Goal: Task Accomplishment & Management: Use online tool/utility

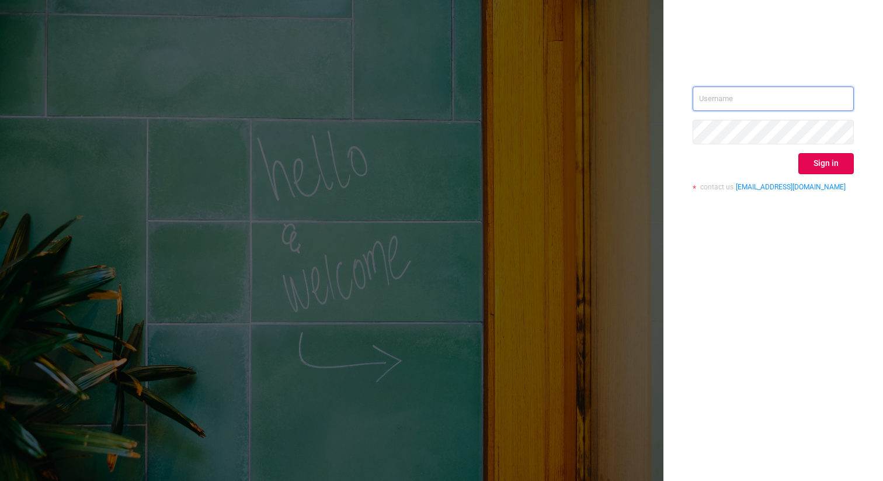
click at [744, 98] on input "text" at bounding box center [773, 98] width 161 height 25
type input "[EMAIL_ADDRESS]"
click at [831, 155] on button "Sign in" at bounding box center [825, 163] width 55 height 21
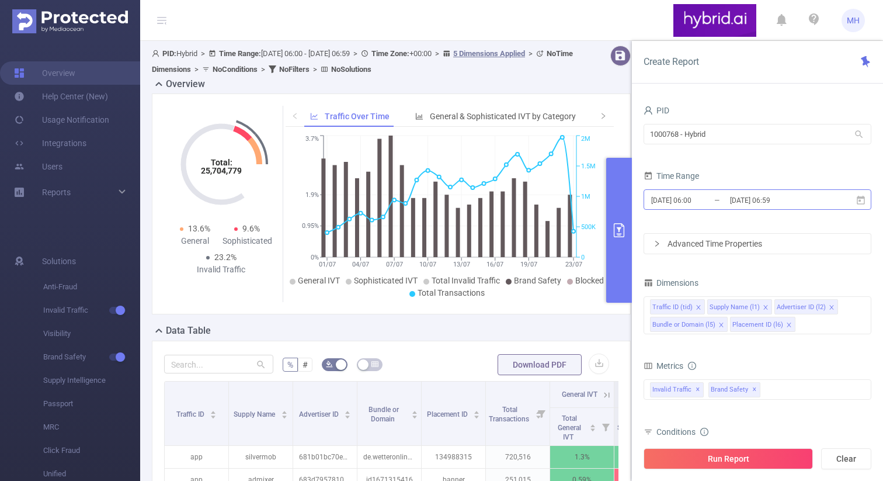
click at [709, 199] on input "[DATE] 06:00" at bounding box center [697, 200] width 95 height 16
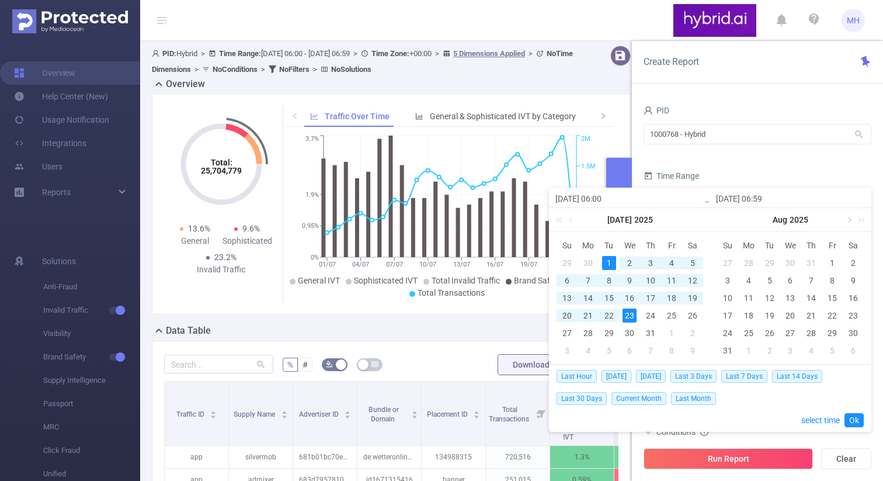
click at [850, 220] on link at bounding box center [848, 219] width 11 height 23
click at [798, 282] on td "10" at bounding box center [790, 281] width 21 height 18
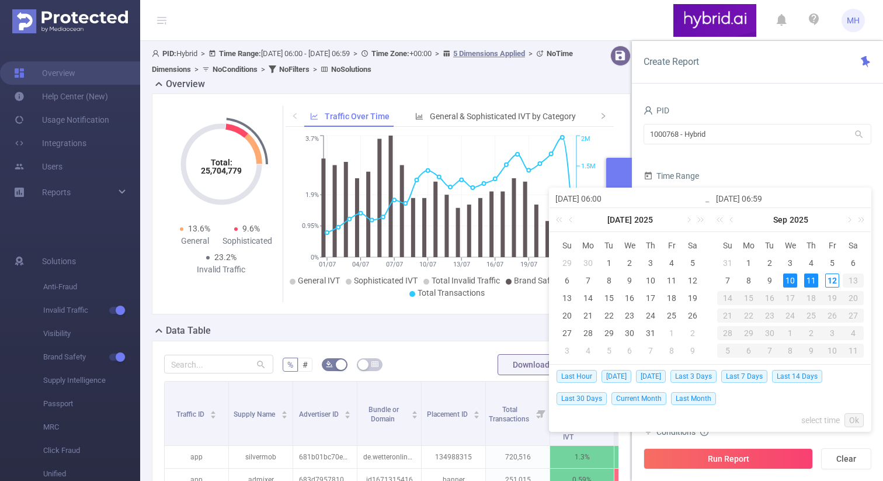
click at [811, 279] on div "11" at bounding box center [811, 280] width 14 height 14
type input "[DATE] 06:00"
type input "[DATE] 06:59"
type input "[DATE] 06:00"
type input "[DATE] 06:59"
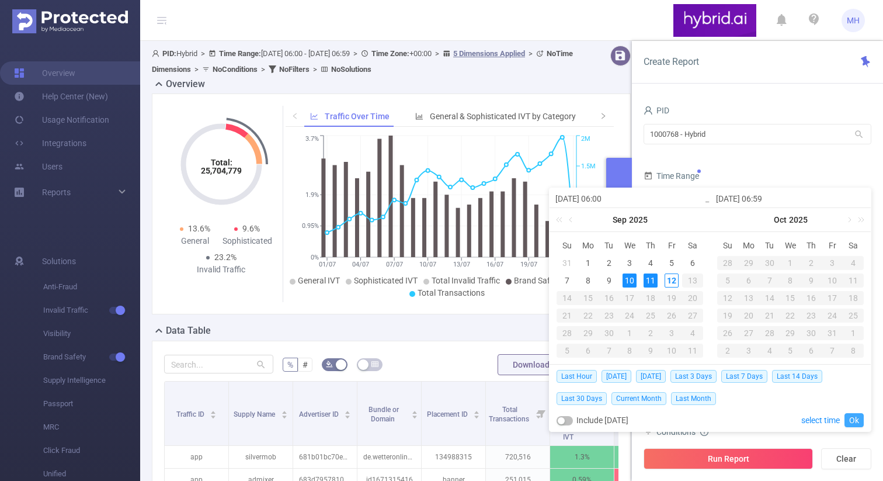
click at [854, 418] on link "Ok" at bounding box center [854, 420] width 19 height 14
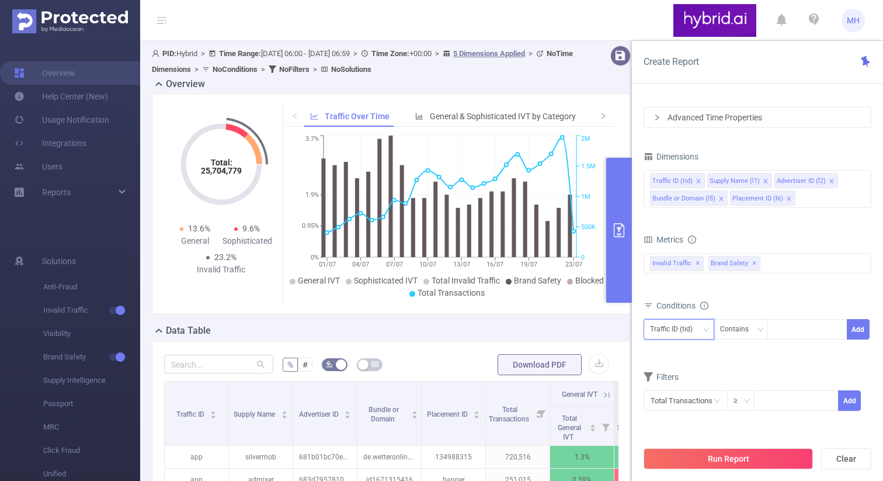
click at [692, 331] on div "Traffic ID (tid)" at bounding box center [675, 328] width 51 height 19
click at [685, 387] on li "Advertiser ID (l2)" at bounding box center [690, 390] width 92 height 19
click at [760, 329] on icon "icon: down" at bounding box center [759, 329] width 7 height 7
click at [748, 369] on li "Is" at bounding box center [752, 372] width 78 height 19
click at [792, 330] on div at bounding box center [807, 328] width 67 height 19
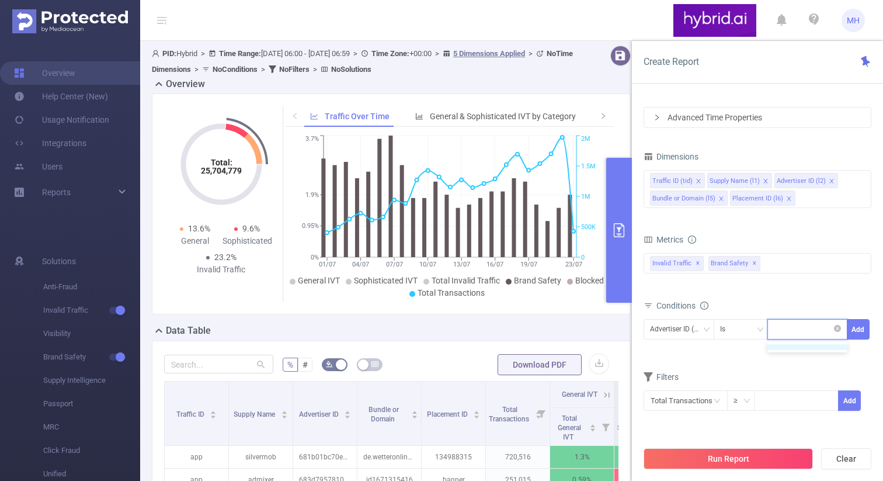
type input "v"
paste input "68b17bfc810d9853dc7f21a0"
type input "68b17bfc810d9853dc7f21a0"
click at [805, 353] on li "68b17bfc810d9853dc7f21a0" at bounding box center [833, 353] width 133 height 19
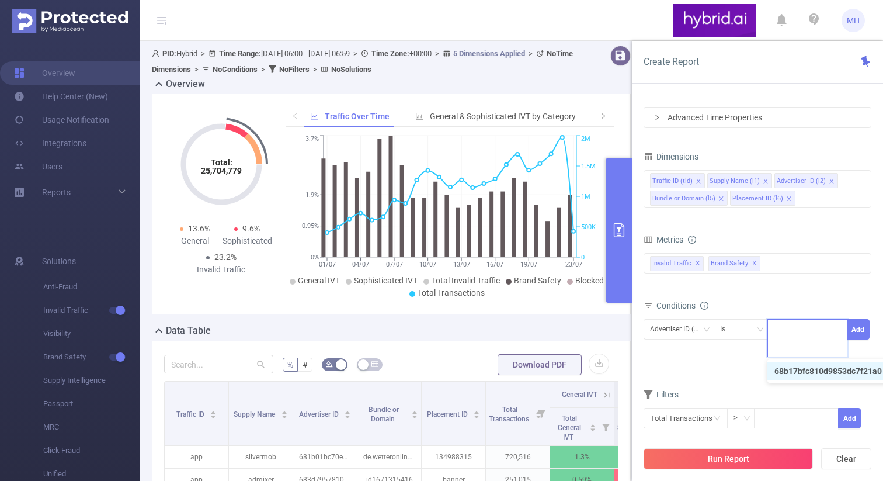
scroll to position [0, 0]
click at [853, 329] on button "Add" at bounding box center [858, 329] width 23 height 20
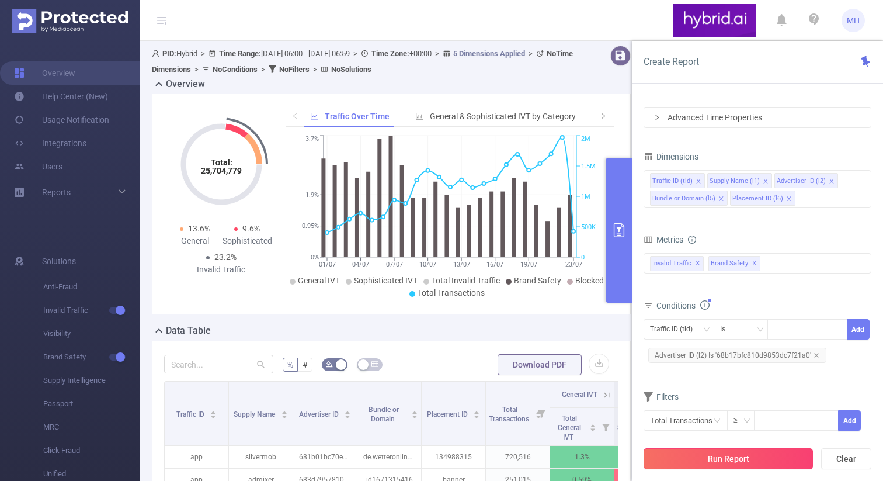
click at [755, 460] on button "Run Report" at bounding box center [728, 458] width 169 height 21
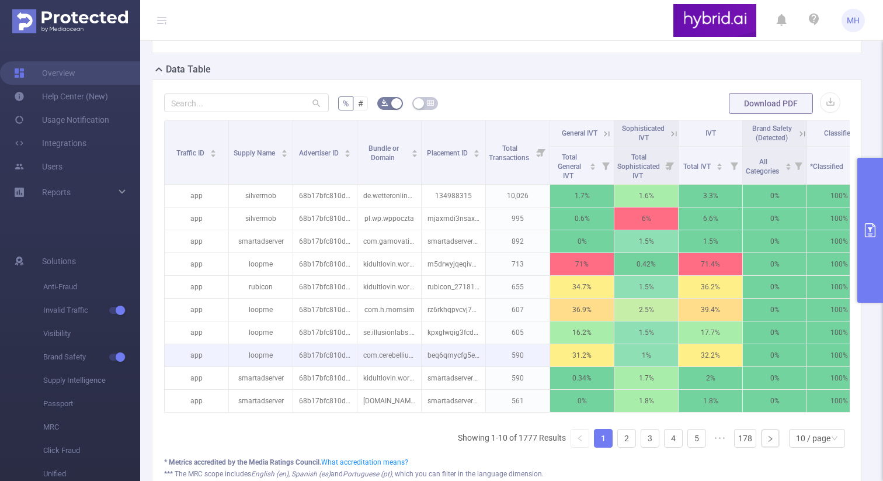
scroll to position [283, 0]
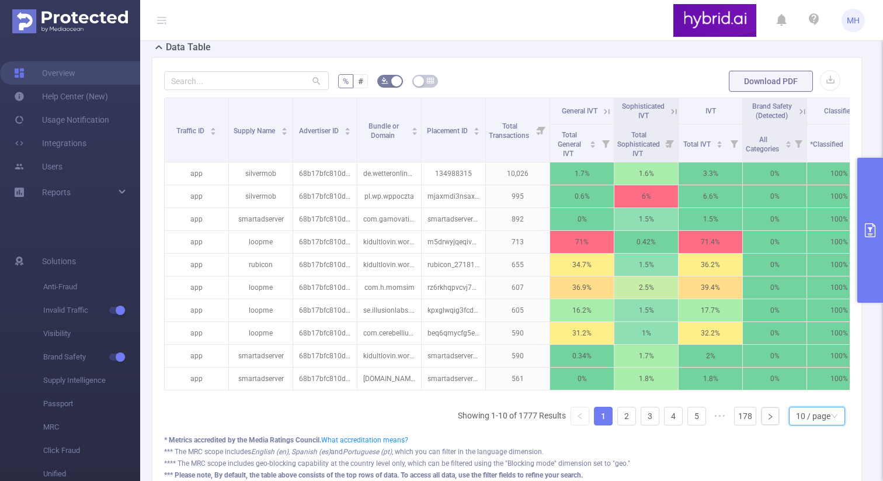
click at [796, 418] on div "10 / page" at bounding box center [813, 416] width 34 height 18
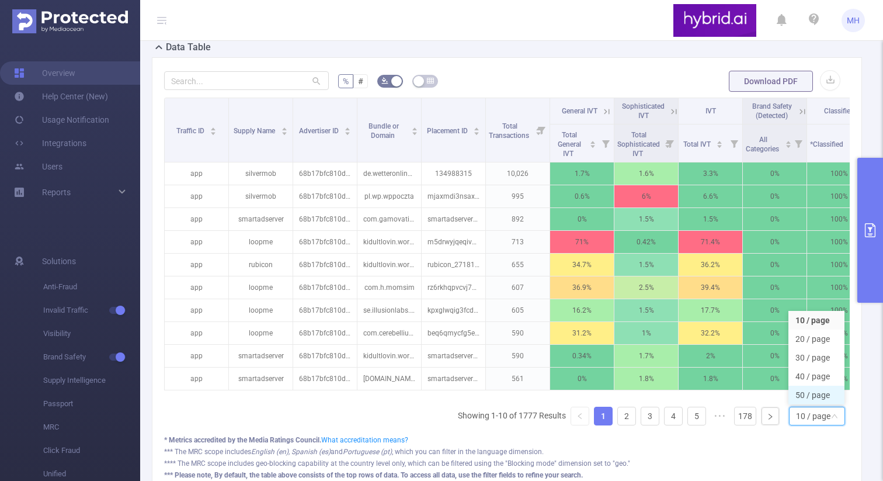
click at [807, 399] on li "50 / page" at bounding box center [816, 394] width 56 height 19
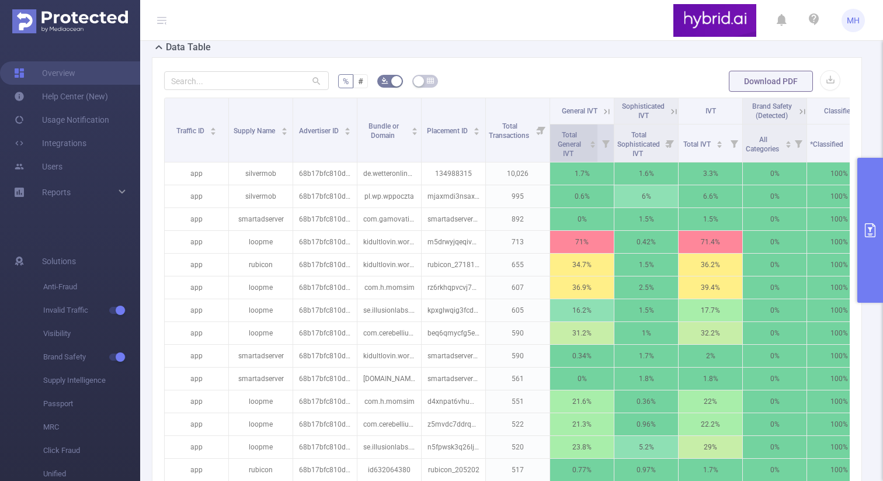
click at [574, 130] on span "Total General IVT" at bounding box center [569, 143] width 32 height 30
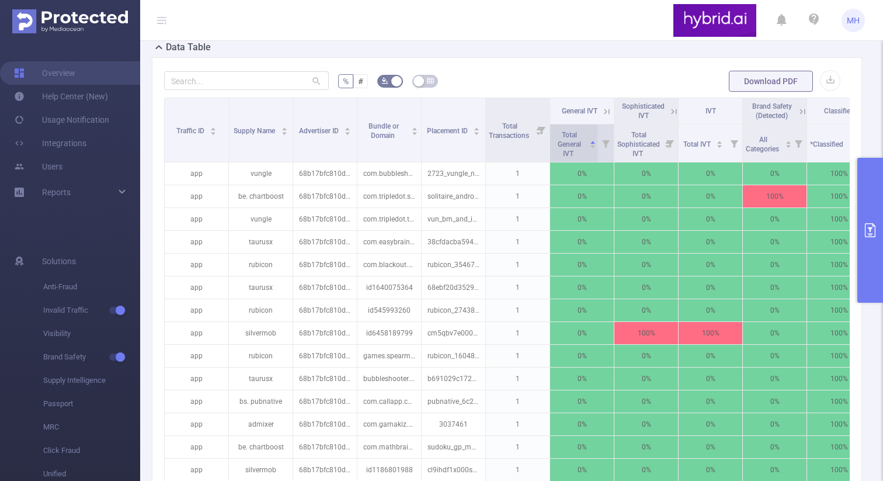
click at [574, 130] on span "Total General IVT" at bounding box center [569, 143] width 32 height 30
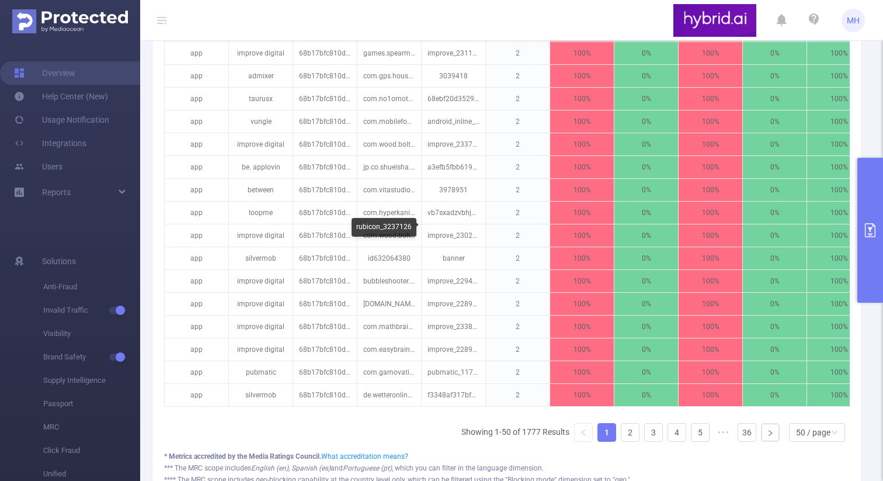
scroll to position [1291, 0]
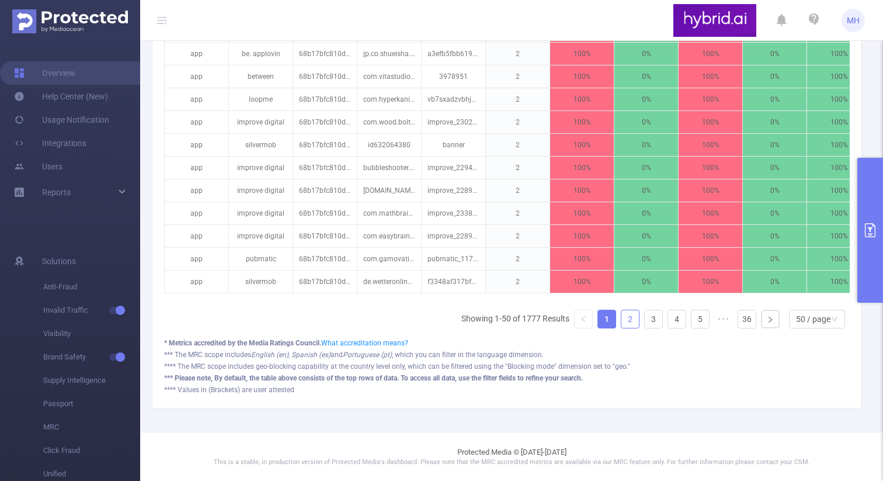
click at [635, 321] on link "2" at bounding box center [630, 319] width 18 height 18
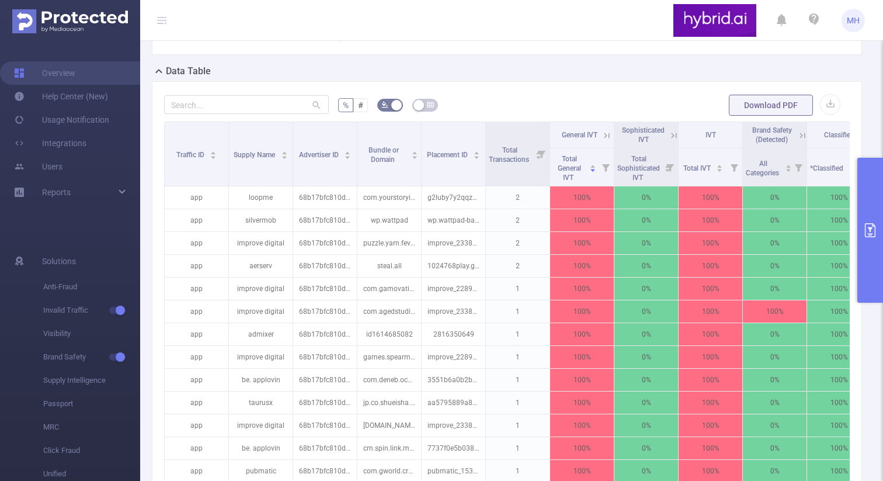
scroll to position [262, 0]
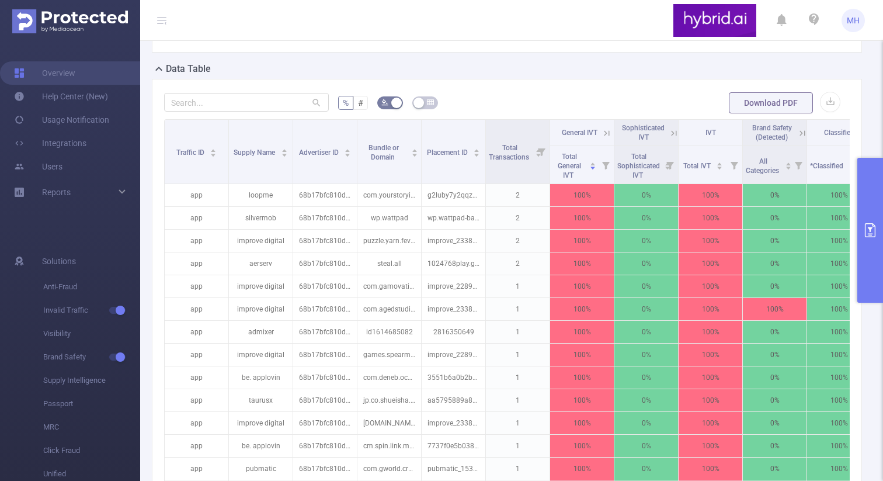
click at [881, 209] on button "primary" at bounding box center [870, 230] width 26 height 145
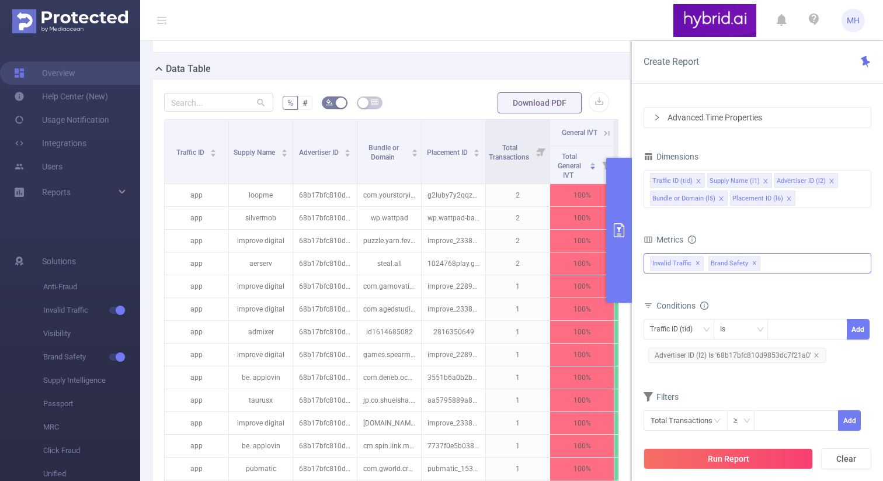
click at [794, 259] on div "Invalid Traffic ✕ Brand Safety ✕" at bounding box center [758, 263] width 228 height 20
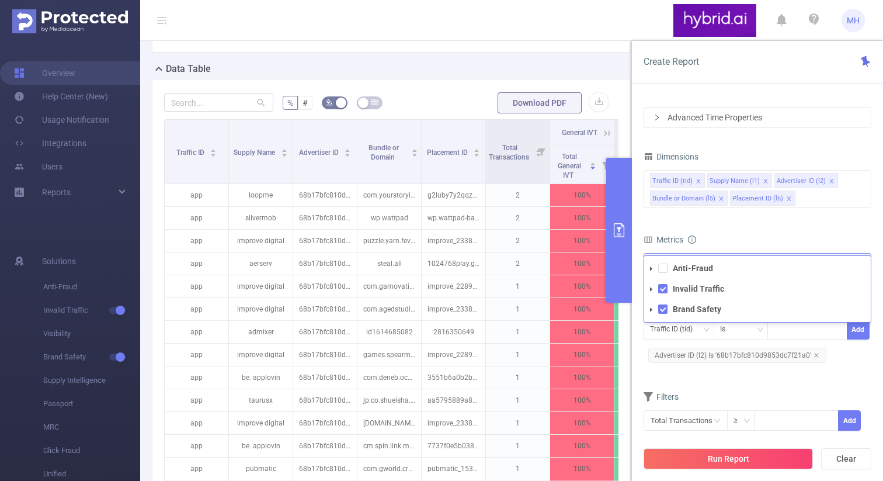
click at [651, 266] on icon "icon: caret-down" at bounding box center [651, 269] width 6 height 6
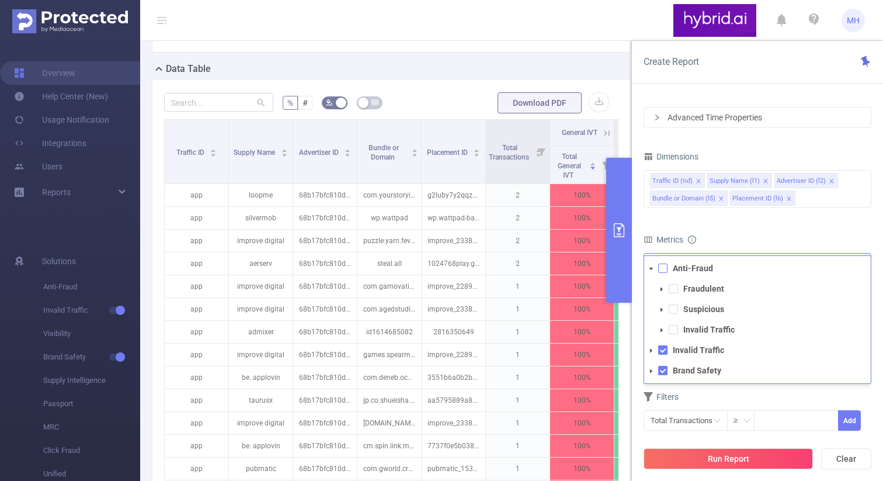
click at [659, 270] on span at bounding box center [662, 267] width 9 height 9
click at [663, 348] on span at bounding box center [662, 349] width 9 height 9
click at [662, 370] on span at bounding box center [662, 370] width 9 height 9
click at [756, 452] on button "Run Report" at bounding box center [728, 458] width 169 height 21
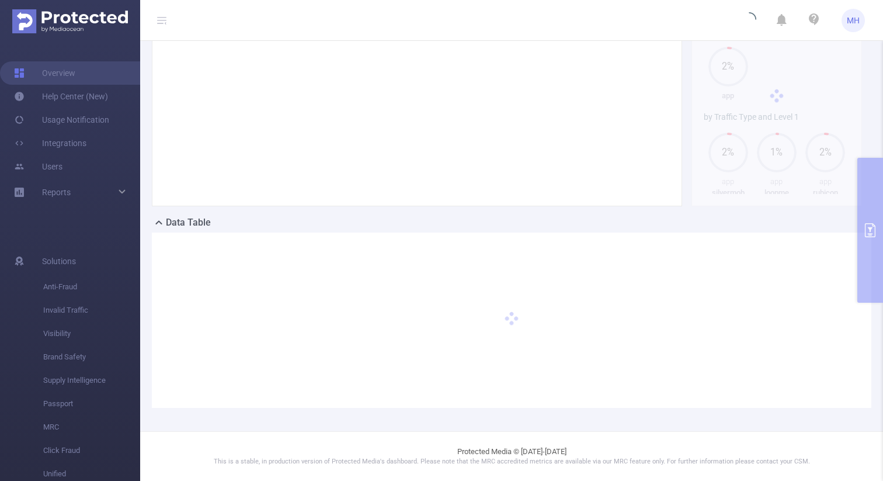
scroll to position [107, 0]
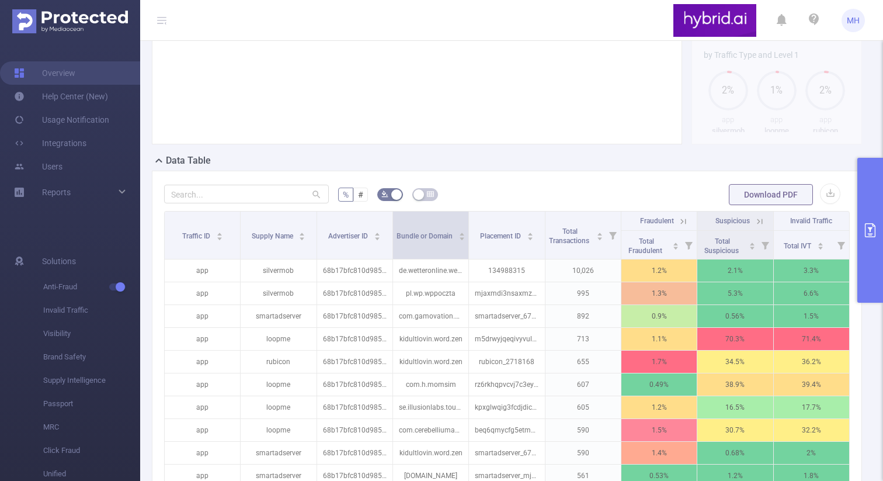
scroll to position [172, 0]
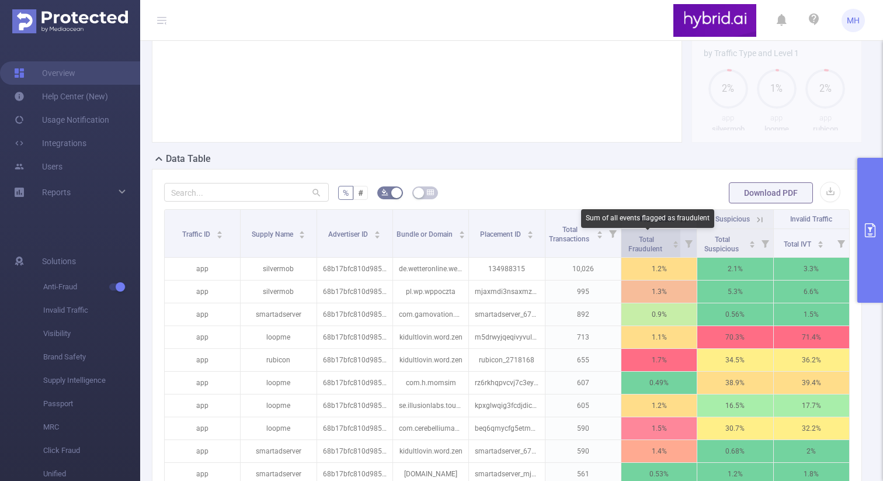
click at [638, 248] on span "Total Fraudulent" at bounding box center [646, 244] width 36 height 18
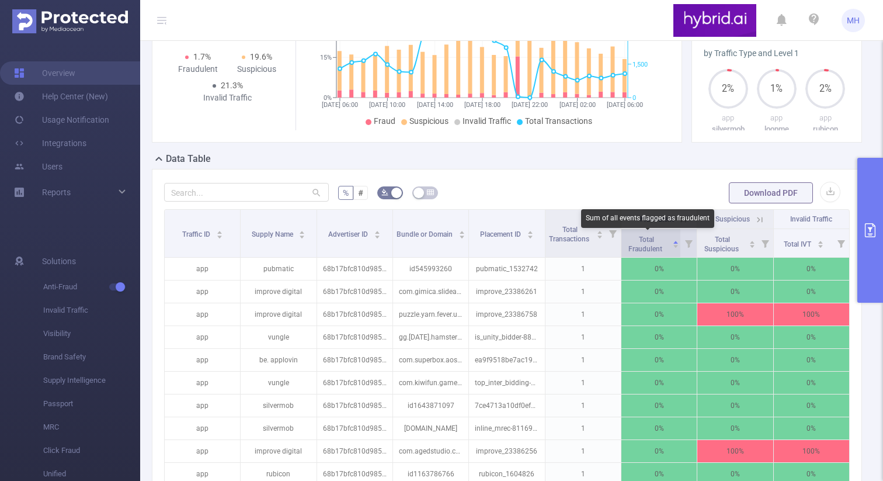
click at [638, 248] on span "Total Fraudulent" at bounding box center [646, 244] width 36 height 18
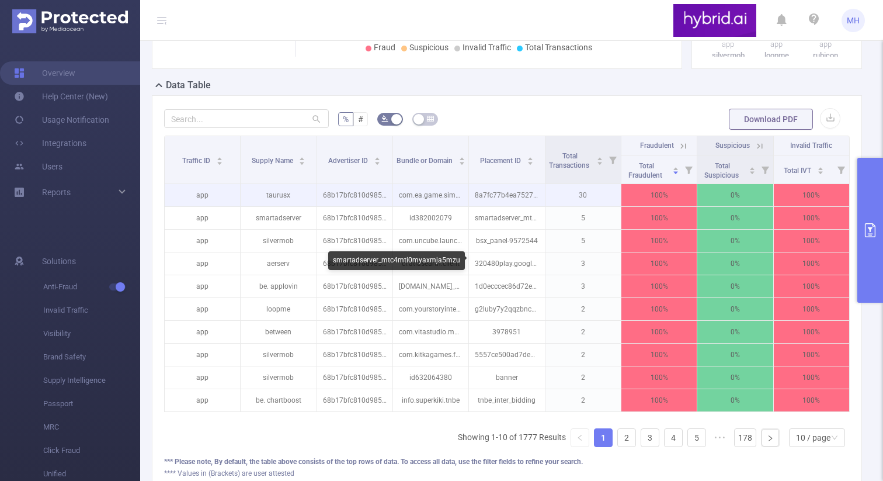
scroll to position [246, 0]
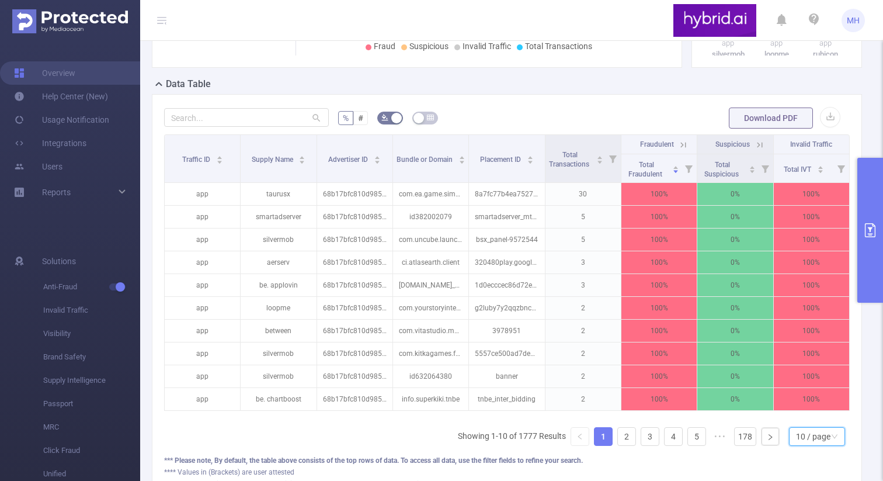
click at [808, 437] on div "10 / page" at bounding box center [813, 437] width 34 height 18
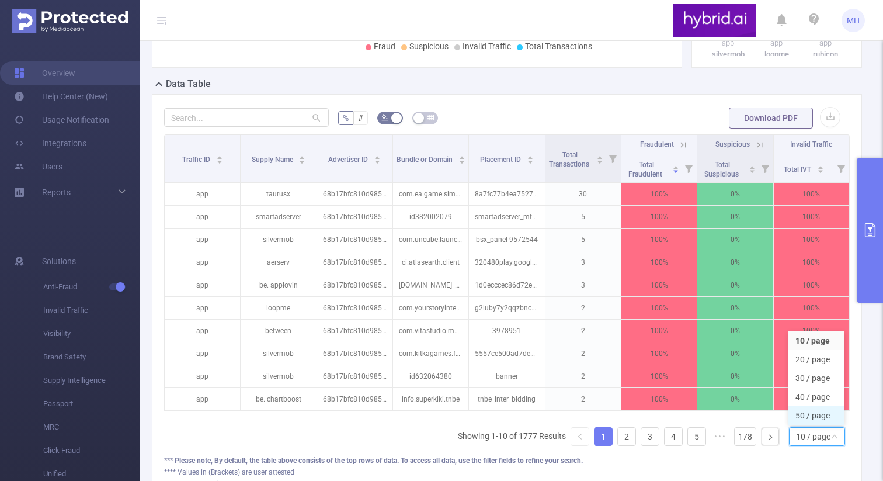
click at [800, 415] on li "50 / page" at bounding box center [816, 415] width 56 height 19
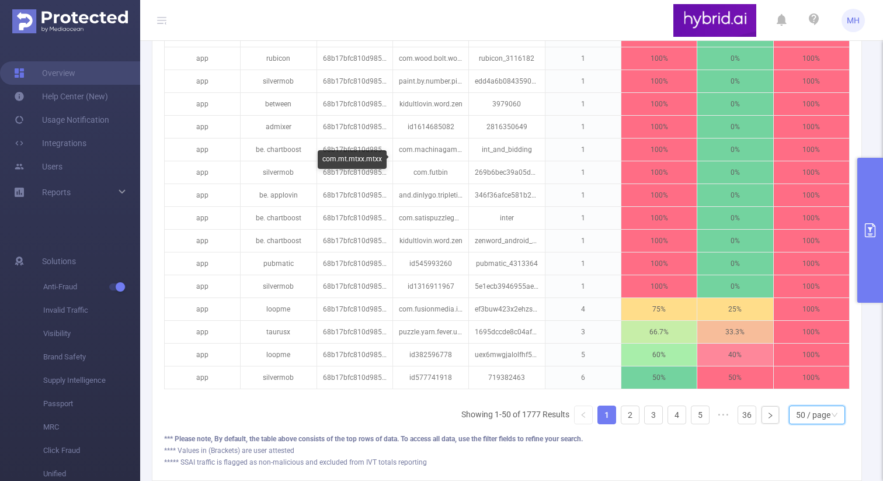
scroll to position [1252, 0]
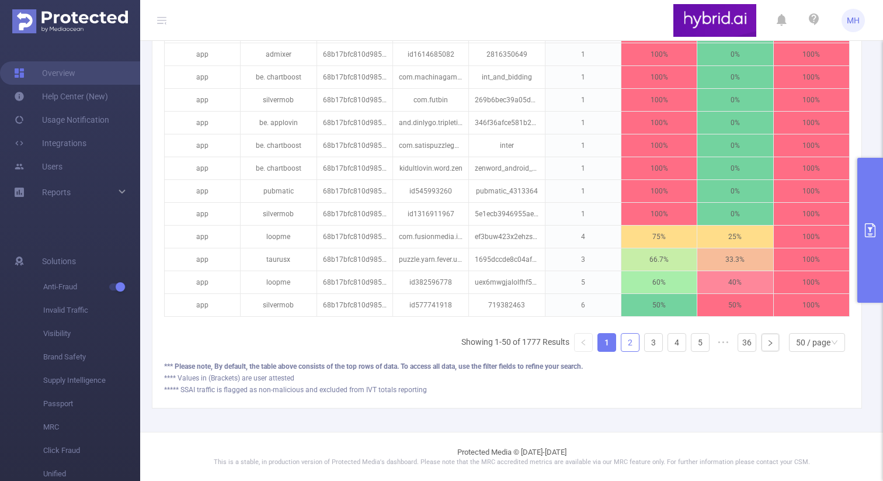
click at [638, 343] on link "2" at bounding box center [630, 342] width 18 height 18
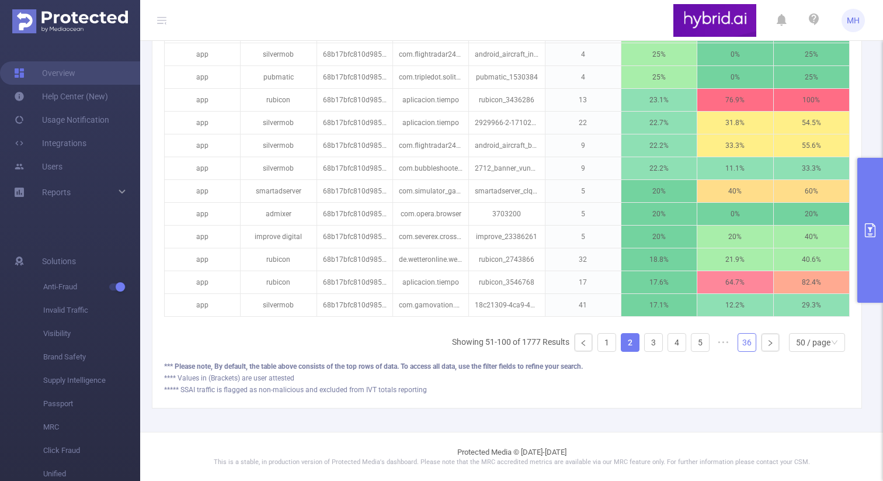
click at [744, 342] on link "36" at bounding box center [747, 342] width 18 height 18
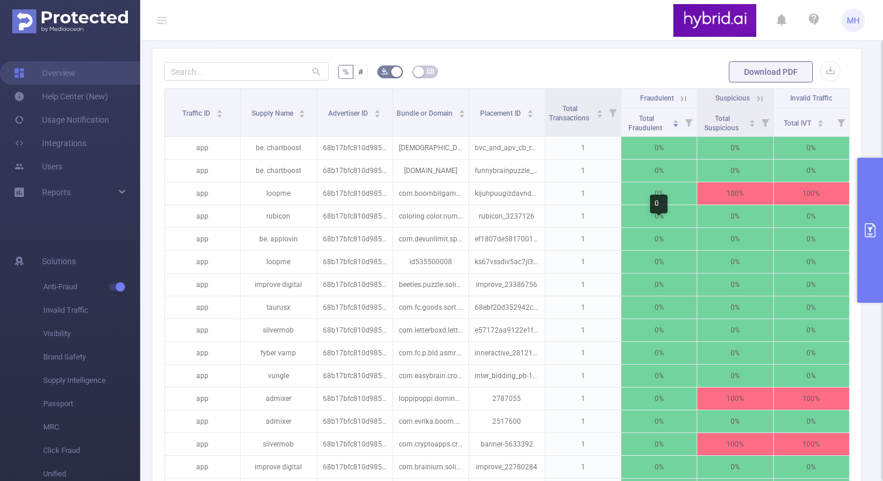
scroll to position [156, 0]
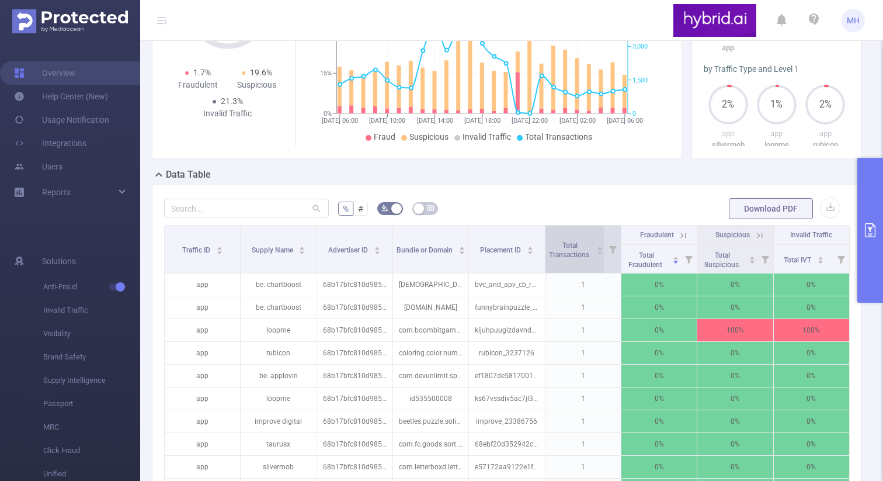
click at [584, 239] on span "Total Transactions" at bounding box center [570, 248] width 44 height 21
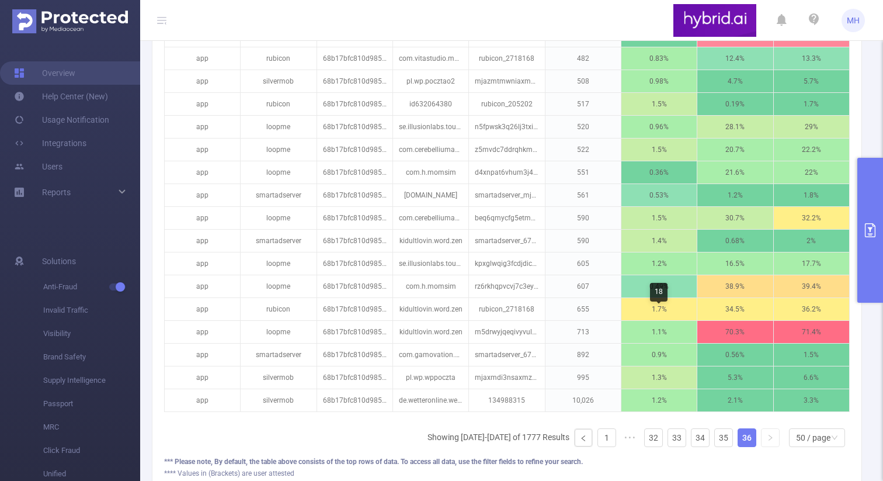
scroll to position [635, 0]
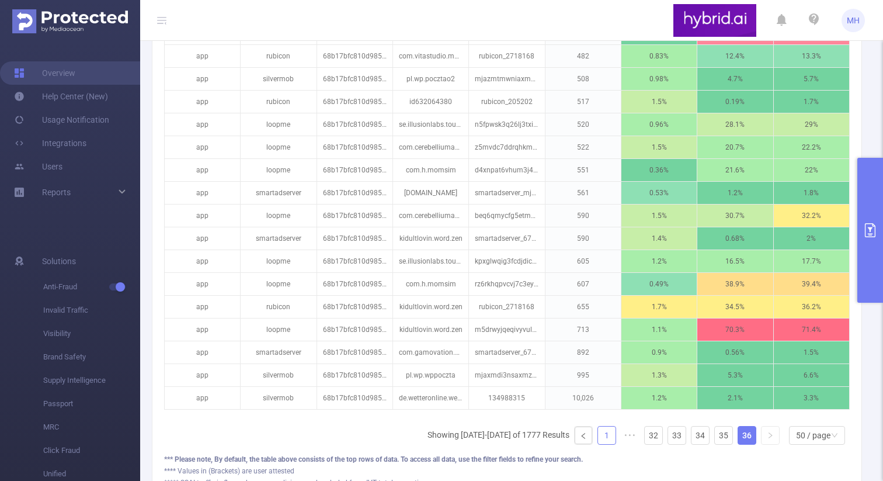
click at [607, 429] on link "1" at bounding box center [607, 435] width 18 height 18
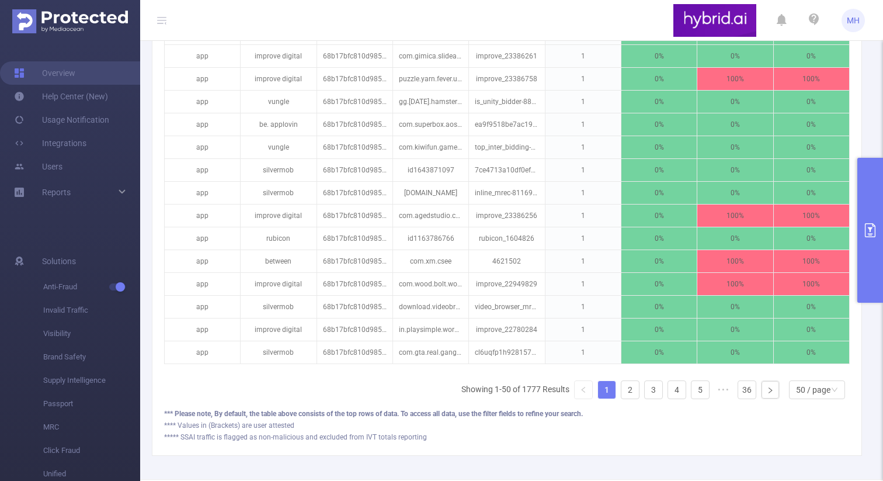
scroll to position [1210, 0]
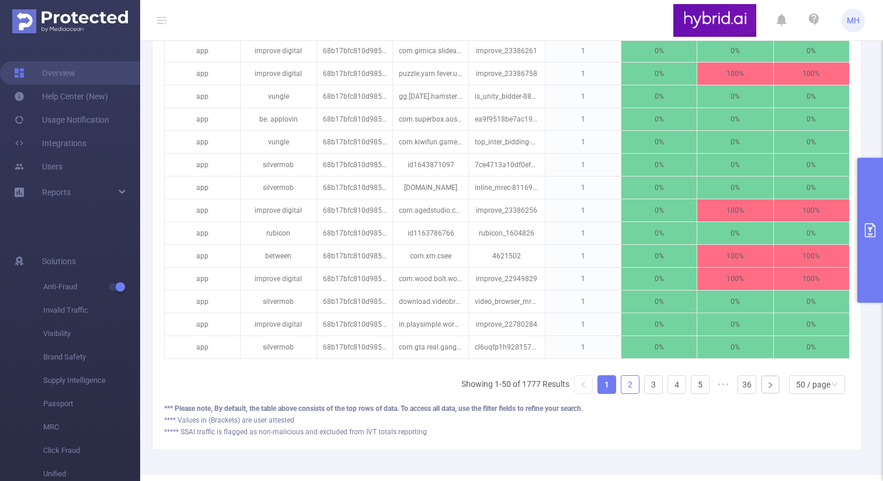
click at [628, 385] on link "2" at bounding box center [630, 385] width 18 height 18
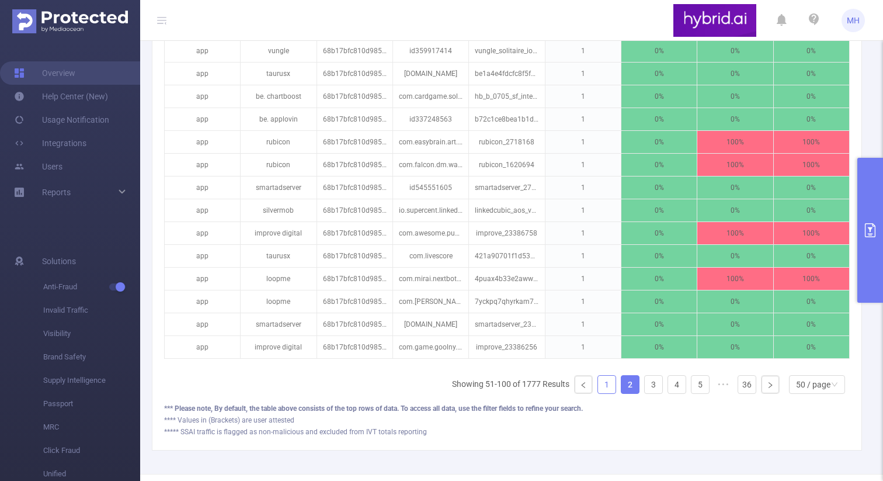
click at [607, 384] on link "1" at bounding box center [607, 385] width 18 height 18
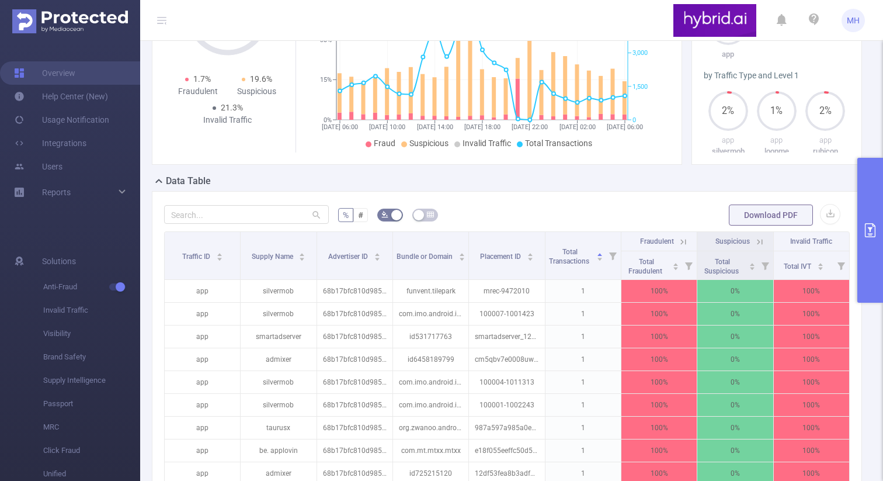
scroll to position [152, 0]
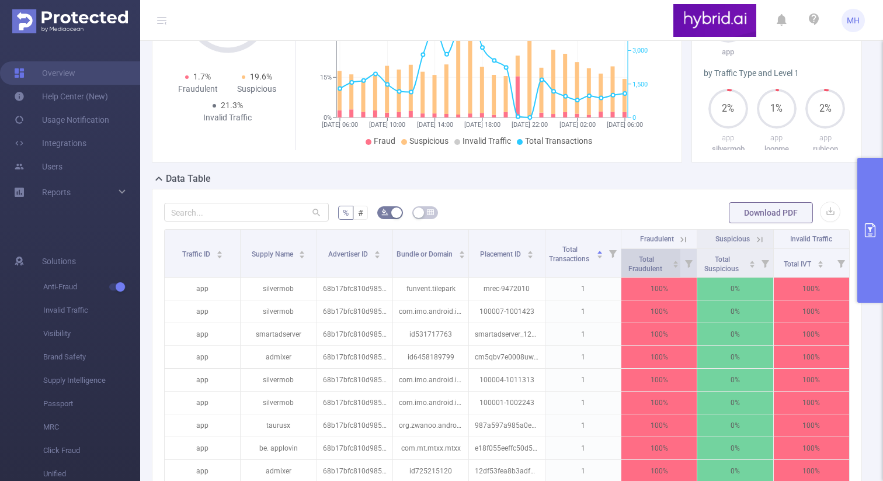
click at [634, 273] on div "Total Fraudulent" at bounding box center [651, 262] width 55 height 21
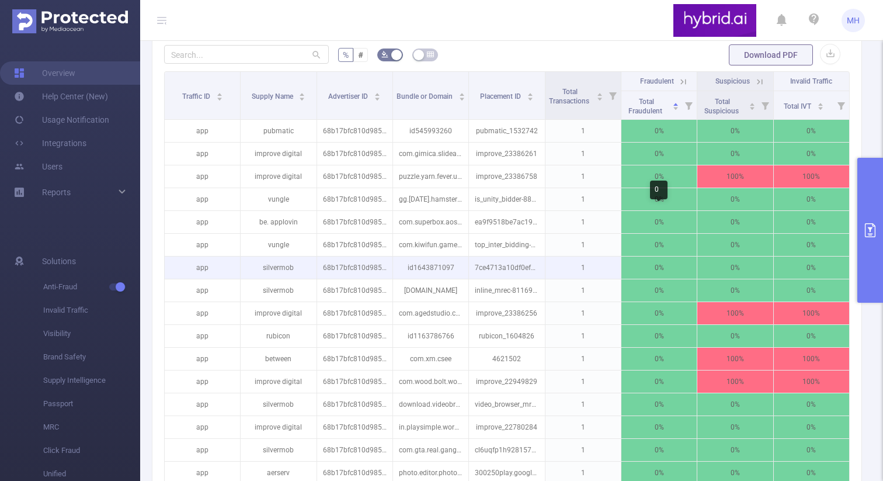
scroll to position [297, 0]
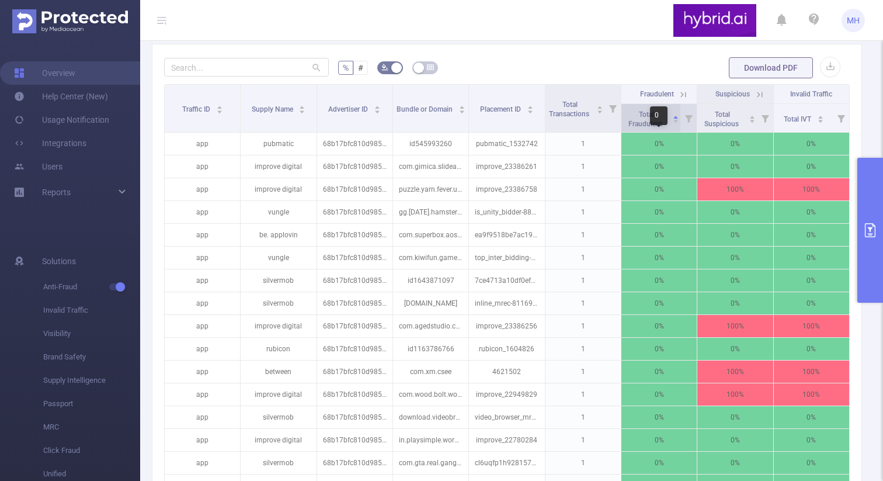
click at [636, 126] on span "Total Fraudulent" at bounding box center [646, 119] width 36 height 18
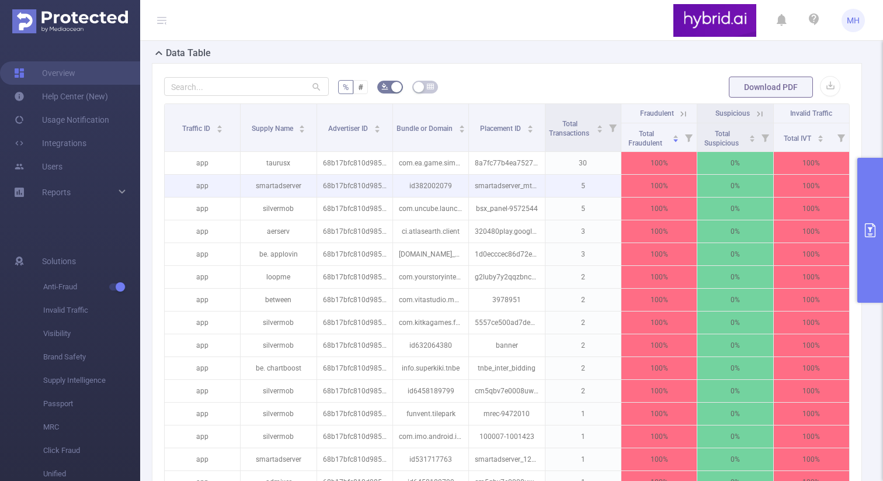
scroll to position [161, 0]
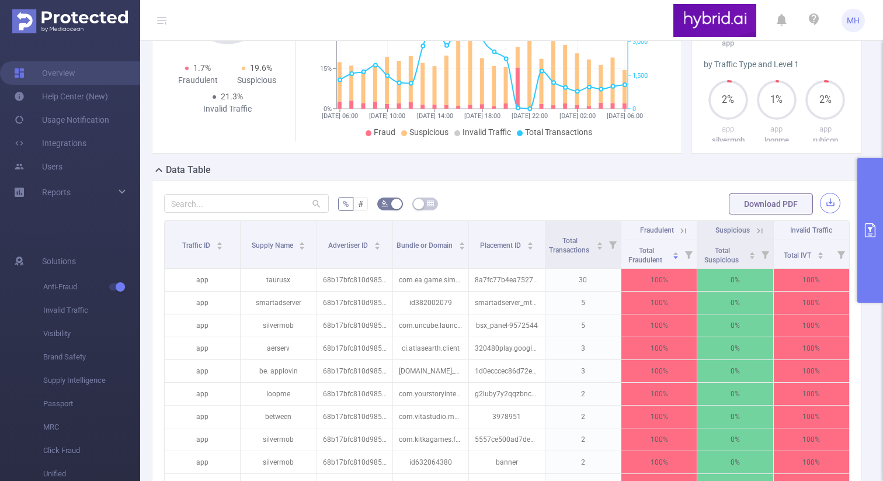
click at [826, 203] on button "button" at bounding box center [830, 203] width 20 height 20
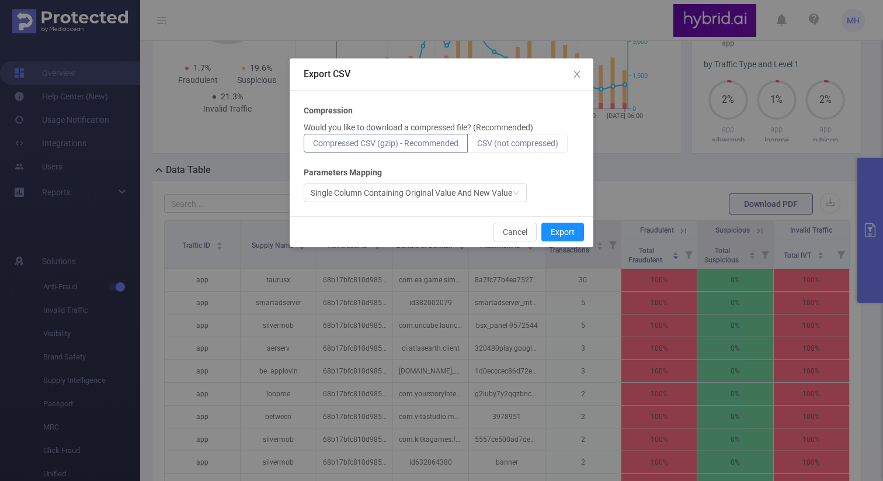
click at [513, 141] on span "CSV (not compressed)" at bounding box center [517, 142] width 81 height 9
click at [477, 146] on input "CSV (not compressed)" at bounding box center [477, 146] width 0 height 0
click at [555, 228] on button "Export" at bounding box center [562, 232] width 43 height 19
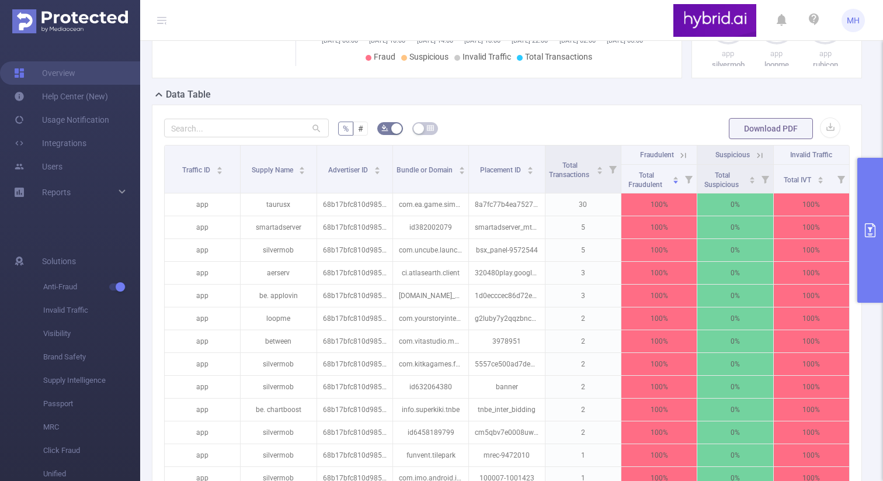
scroll to position [315, 0]
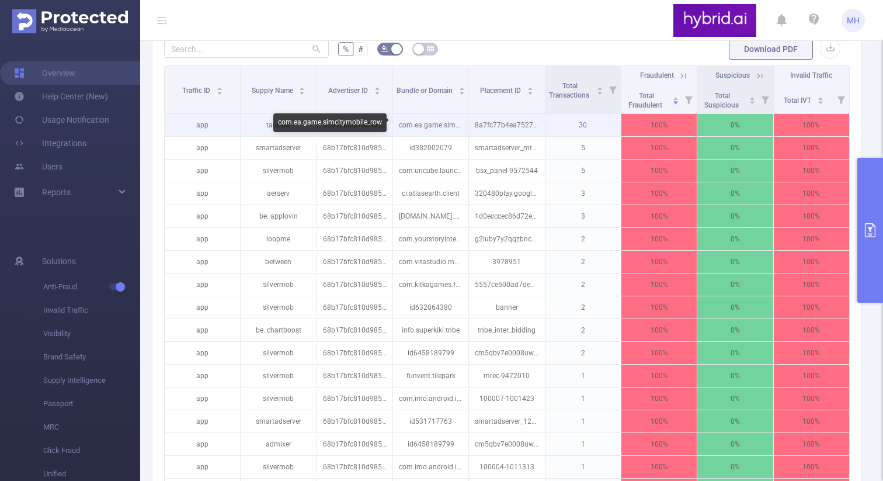
click at [412, 124] on p "com.ea.game.simcitymobile_row" at bounding box center [430, 125] width 75 height 22
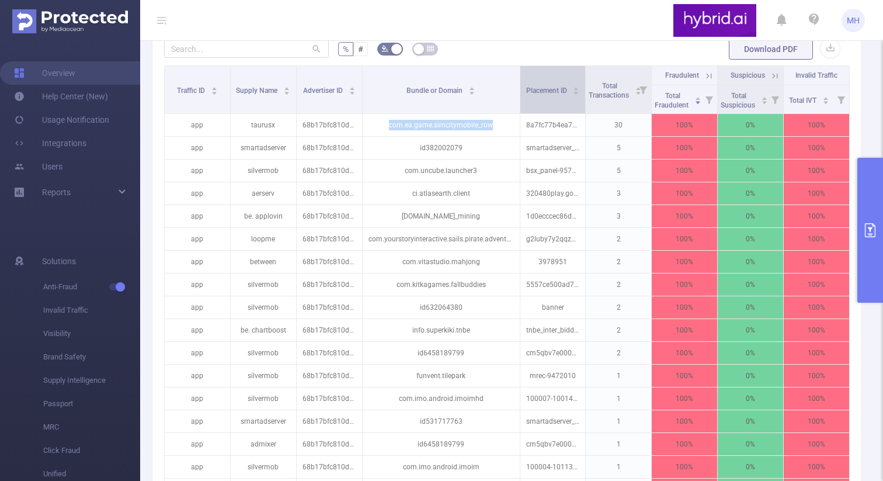
drag, startPoint x: 467, startPoint y: 85, endPoint x: 526, endPoint y: 91, distance: 59.2
click at [526, 85] on tr "Traffic ID Supply Name Advertiser ID Bundle or Domain Placement ID Total Transa…" at bounding box center [507, 75] width 685 height 19
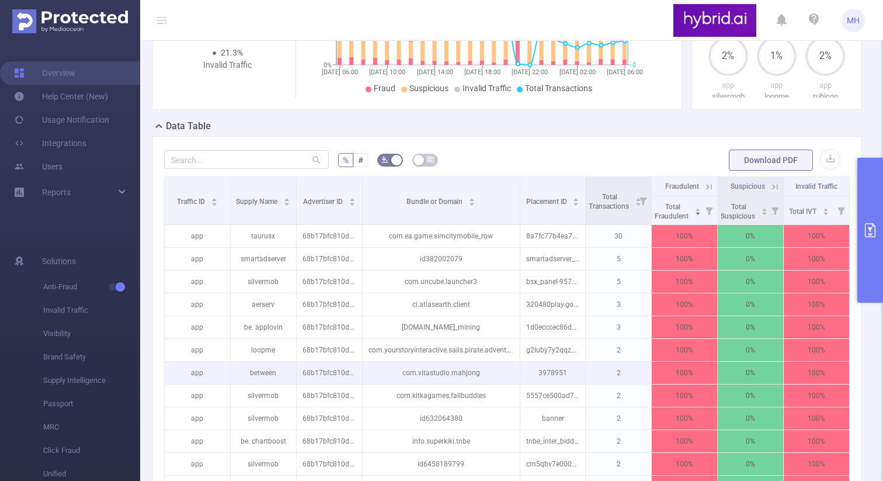
scroll to position [189, 0]
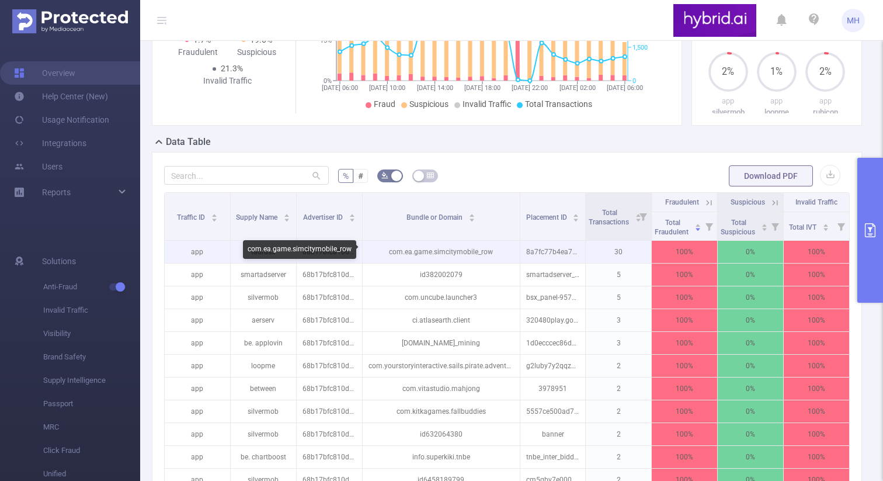
click at [463, 247] on p "com.ea.game.simcitymobile_row" at bounding box center [441, 252] width 157 height 22
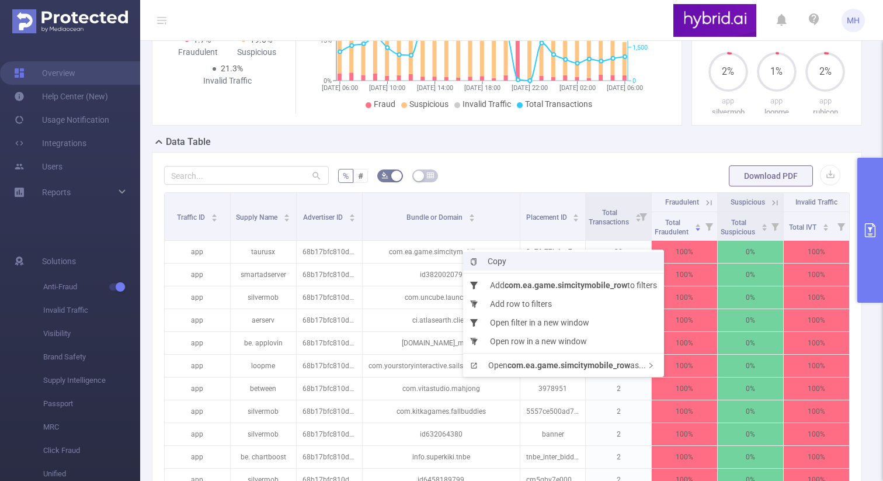
click at [485, 262] on span "Copy" at bounding box center [488, 260] width 36 height 9
